Goal: Participate in discussion: Engage in conversation with other users on a specific topic

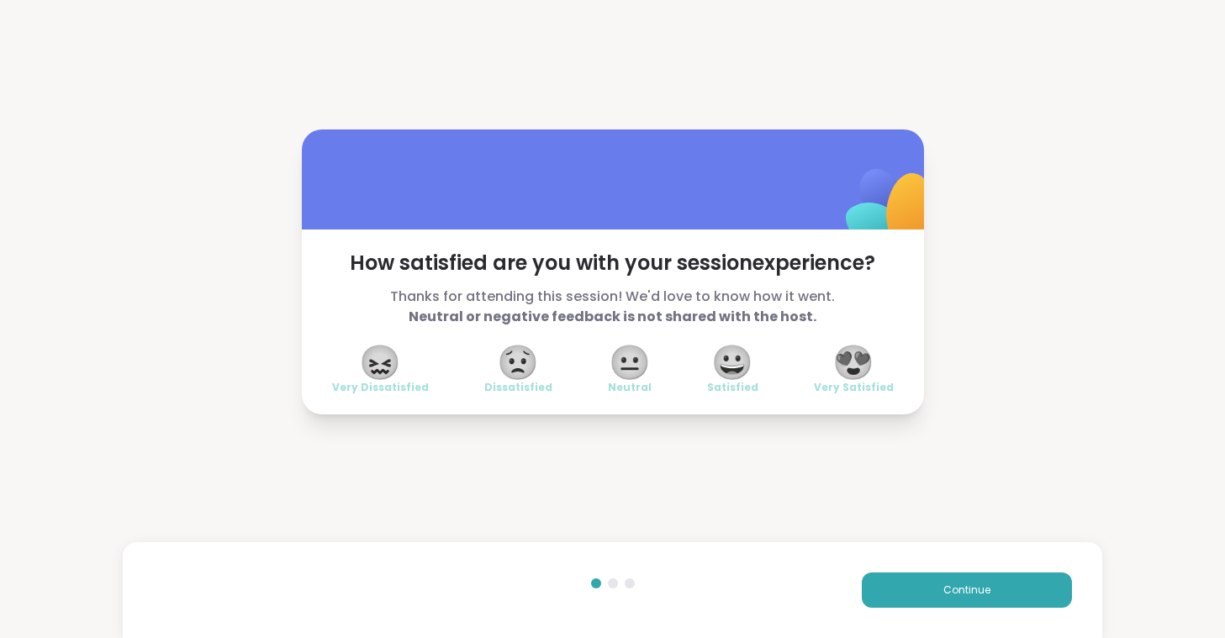
click at [863, 347] on span "😍" at bounding box center [853, 362] width 42 height 30
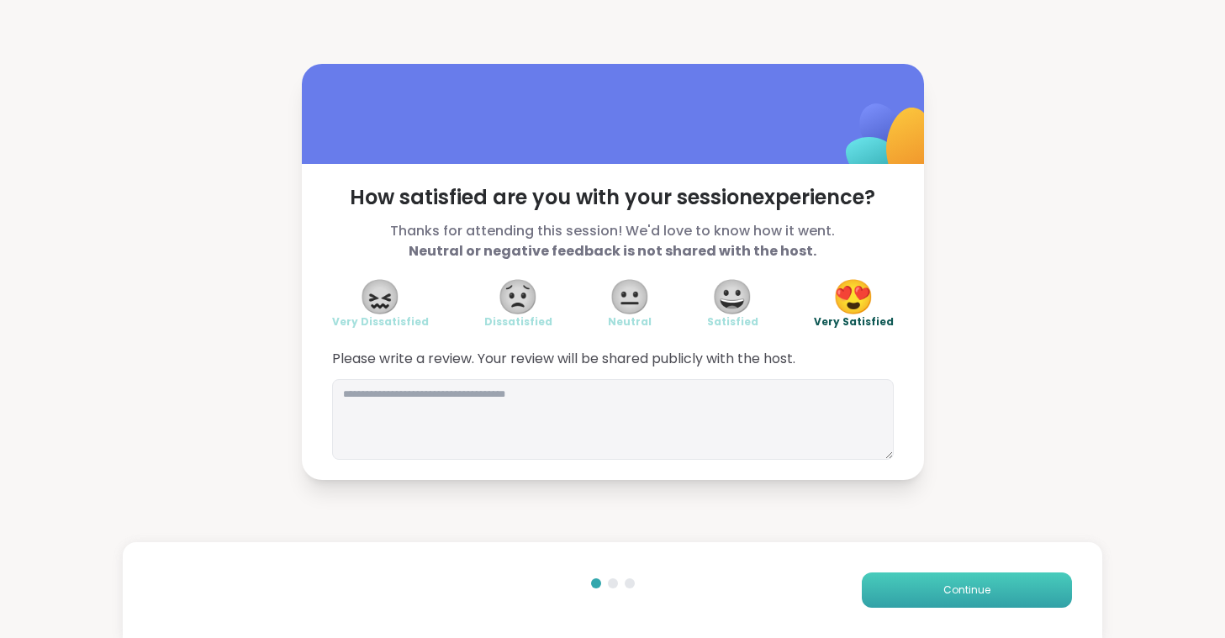
click at [920, 589] on button "Continue" at bounding box center [967, 590] width 210 height 35
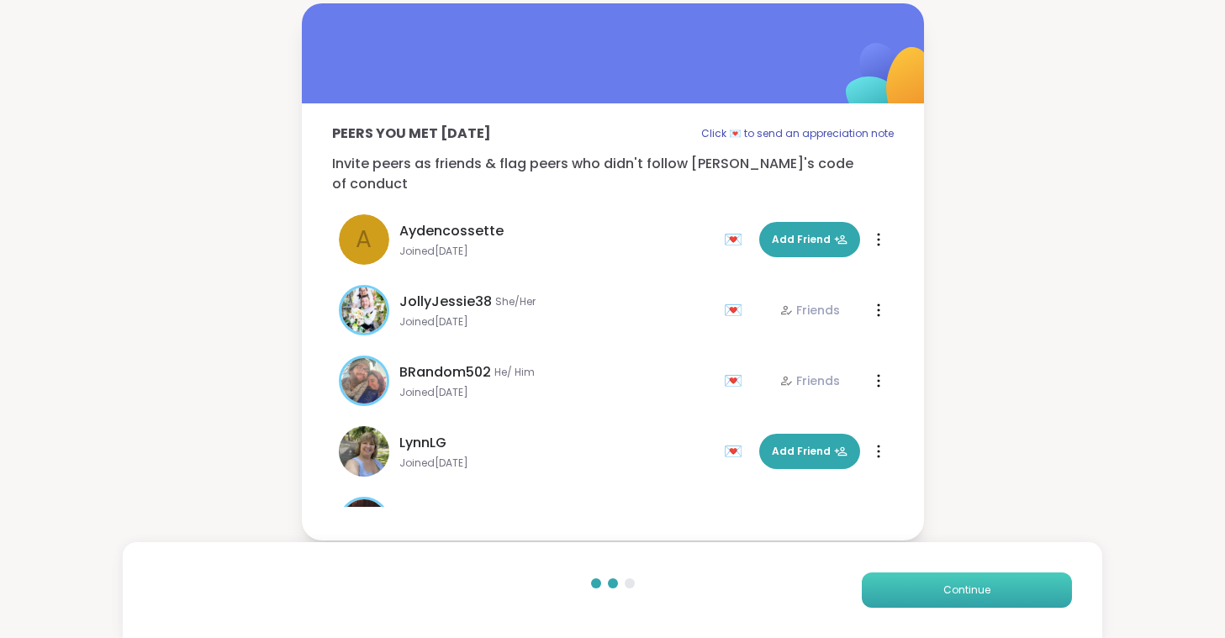
click at [920, 589] on button "Continue" at bounding box center [967, 590] width 210 height 35
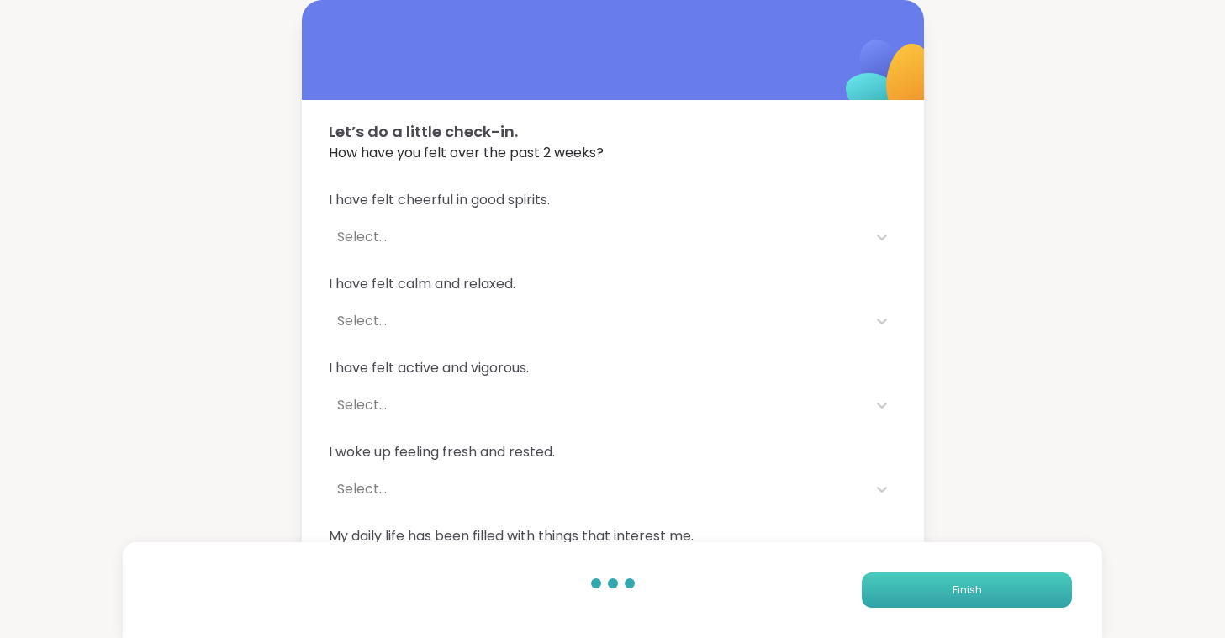
click at [920, 589] on button "Finish" at bounding box center [967, 590] width 210 height 35
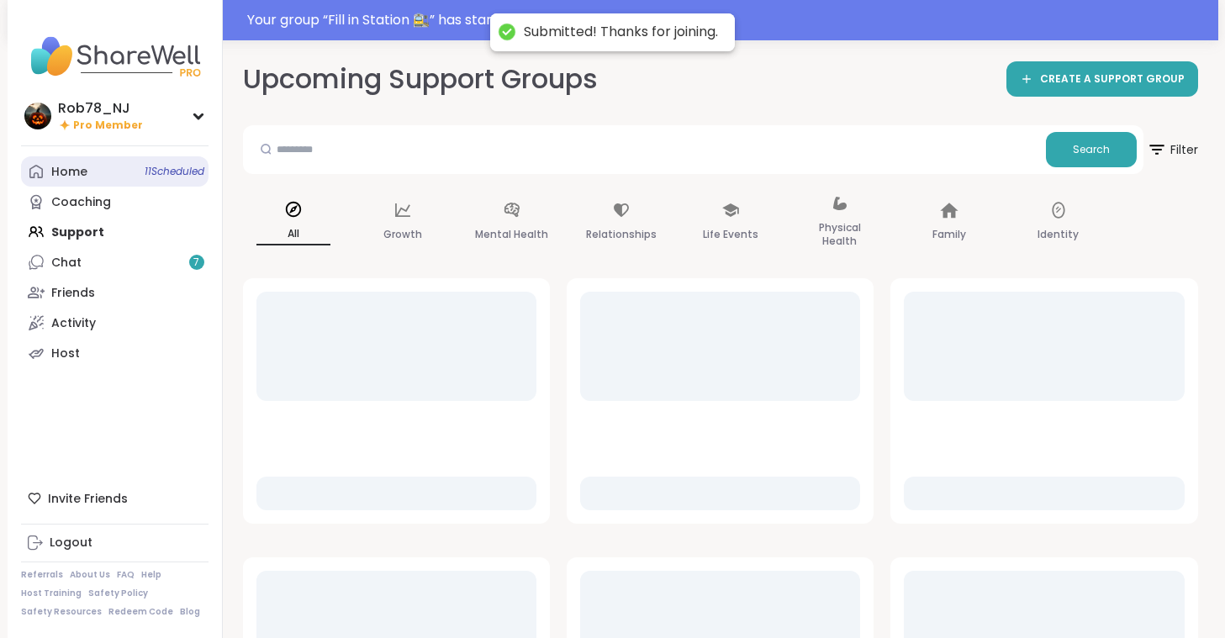
click at [96, 177] on link "Home 11 Scheduled" at bounding box center [115, 171] width 188 height 30
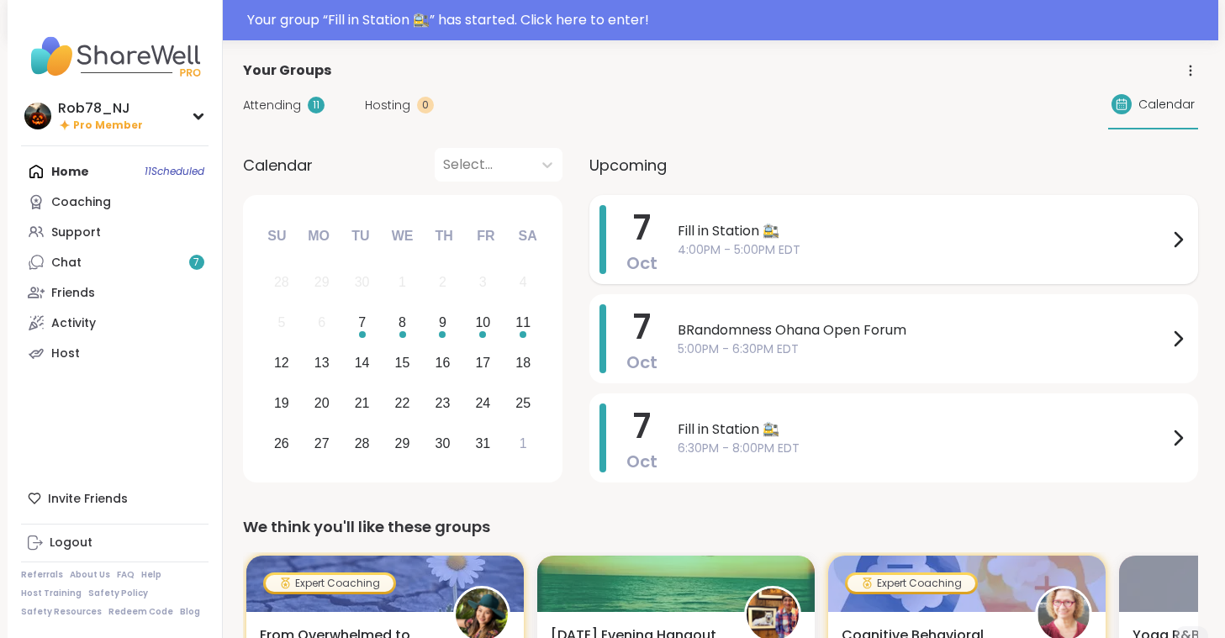
click at [747, 236] on span "Fill in Station 🚉" at bounding box center [923, 231] width 490 height 20
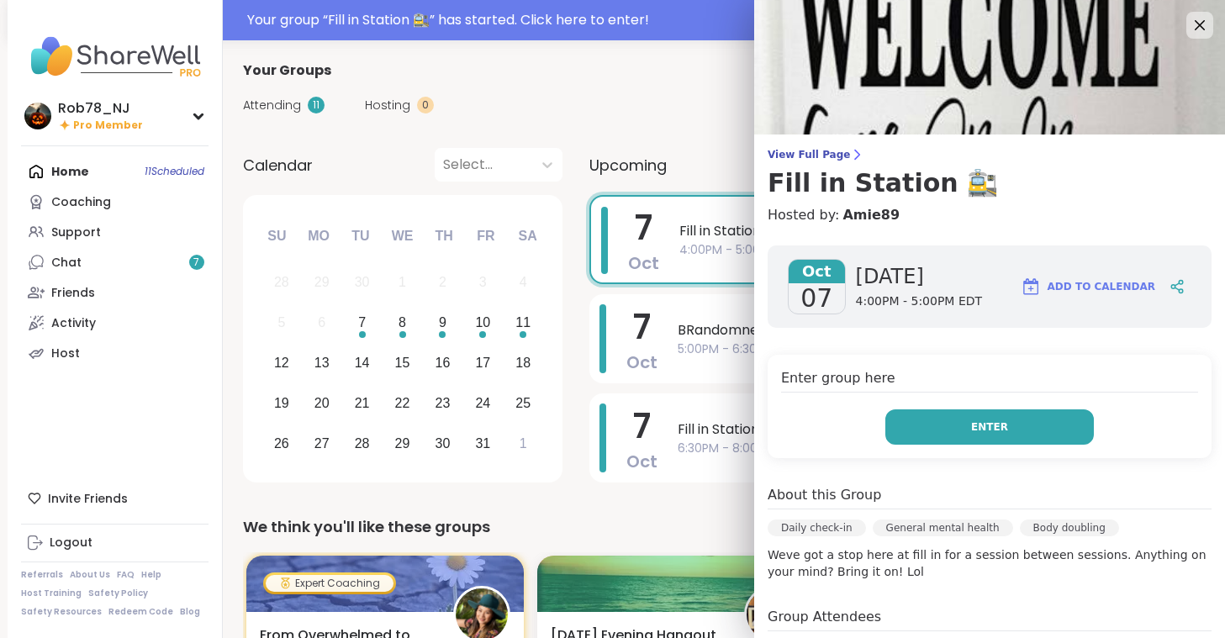
click at [974, 420] on button "Enter" at bounding box center [989, 426] width 209 height 35
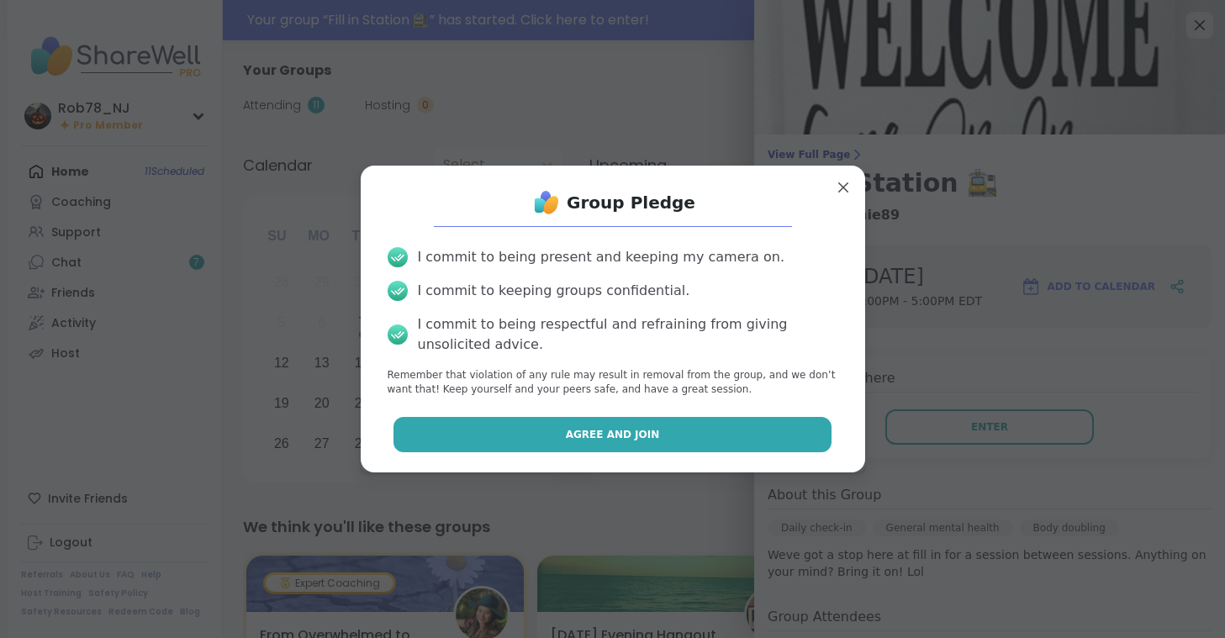
click at [636, 420] on button "Agree and Join" at bounding box center [613, 434] width 438 height 35
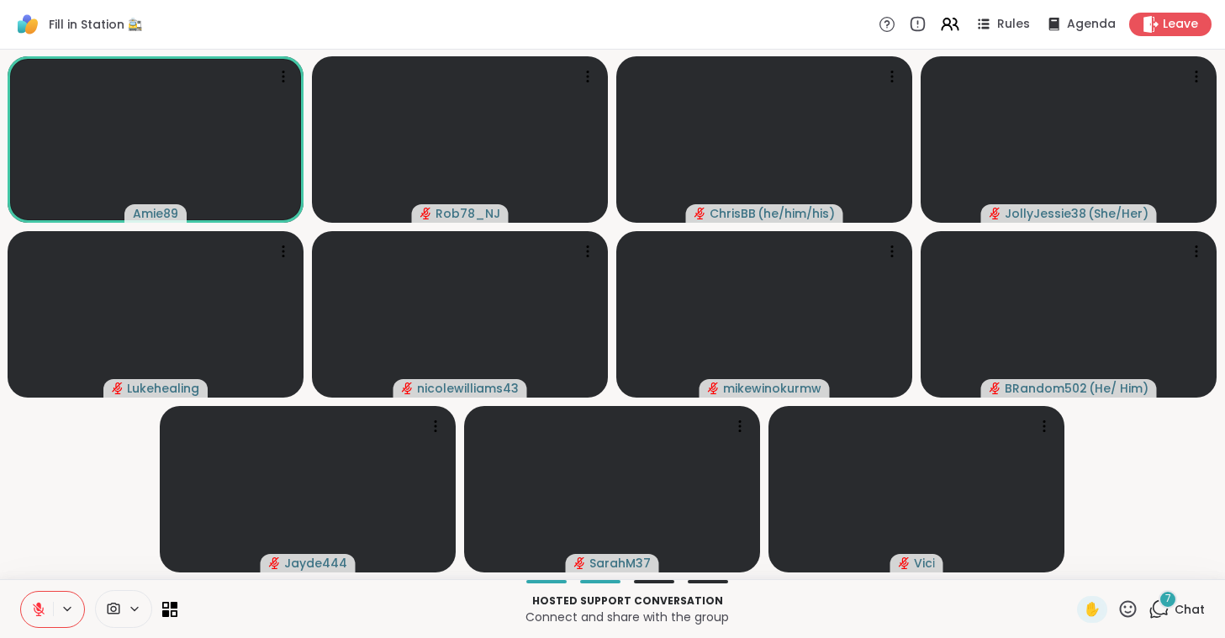
click at [119, 610] on icon at bounding box center [114, 609] width 13 height 12
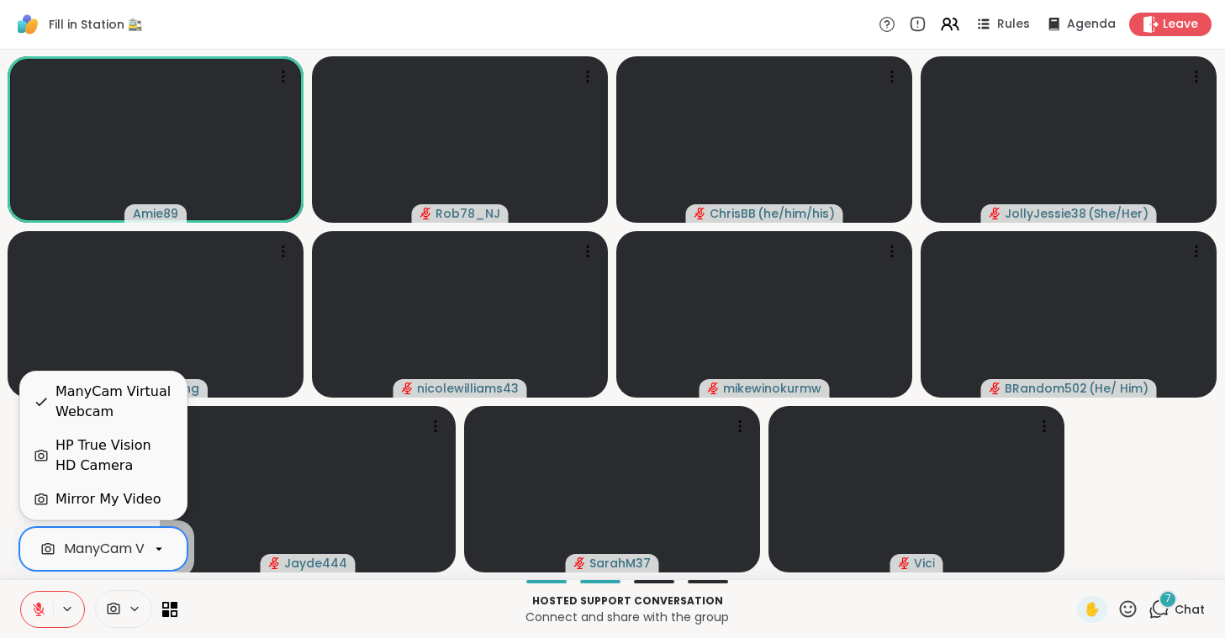
click at [124, 548] on div "ManyCam Virtual Webcam" at bounding box center [153, 549] width 179 height 20
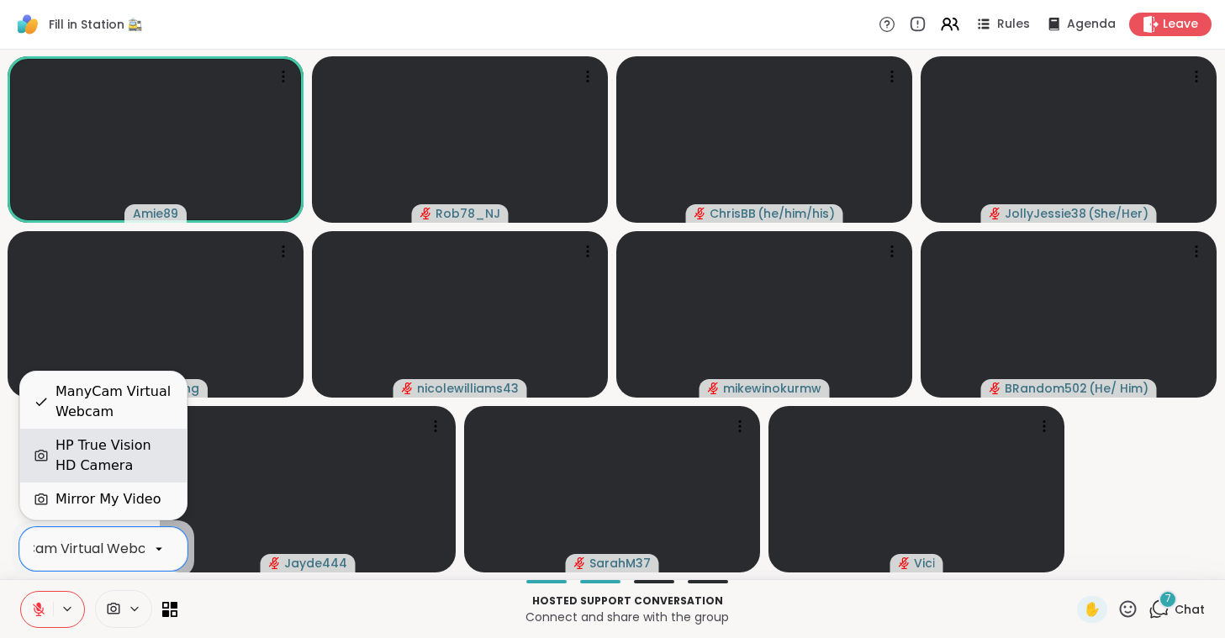
click at [123, 457] on div "HP True Vision HD Camera" at bounding box center [114, 456] width 118 height 40
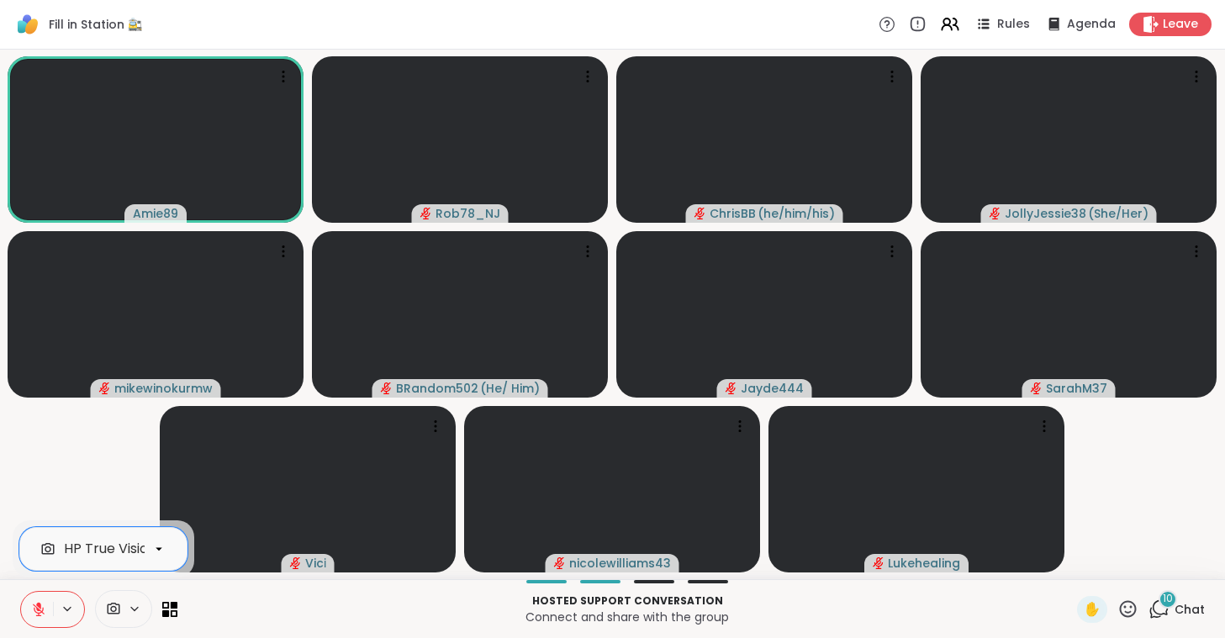
click at [37, 605] on icon at bounding box center [38, 605] width 5 height 7
click at [37, 605] on icon at bounding box center [38, 608] width 4 height 8
